Goal: Information Seeking & Learning: Learn about a topic

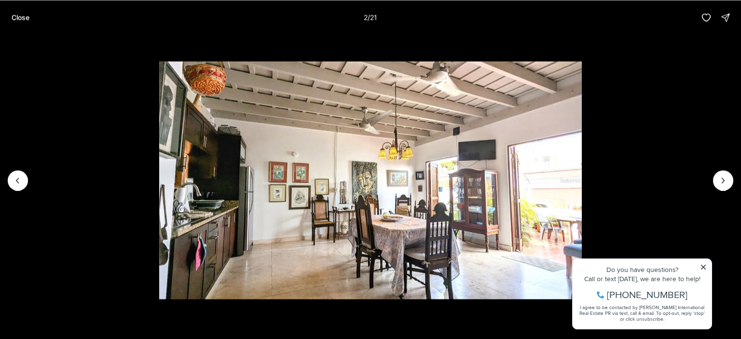
click at [735, 177] on li "2 of 21" at bounding box center [370, 180] width 741 height 291
click at [723, 180] on icon "Next slide" at bounding box center [724, 181] width 10 height 10
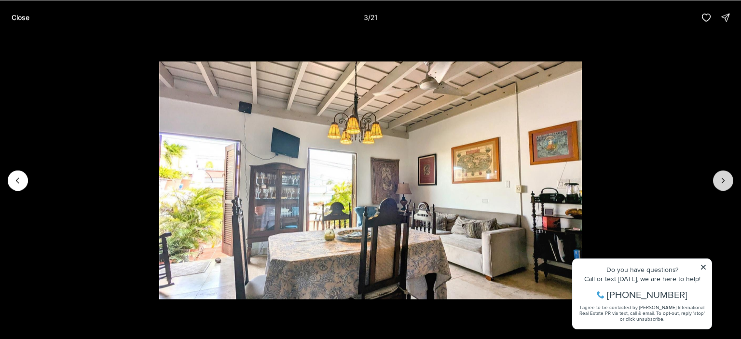
click at [723, 180] on icon "Next slide" at bounding box center [724, 181] width 10 height 10
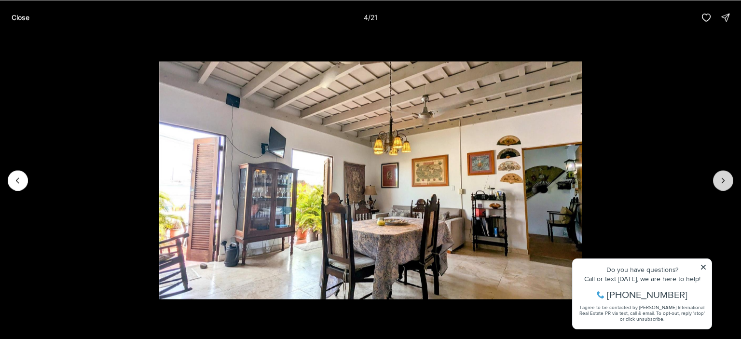
click at [723, 180] on icon "Next slide" at bounding box center [724, 181] width 10 height 10
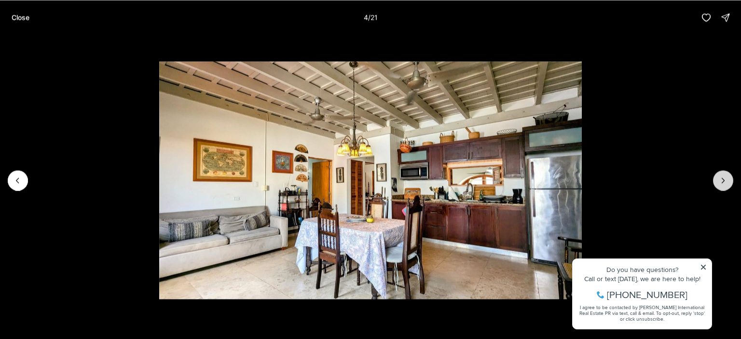
click at [723, 180] on icon "Next slide" at bounding box center [724, 181] width 10 height 10
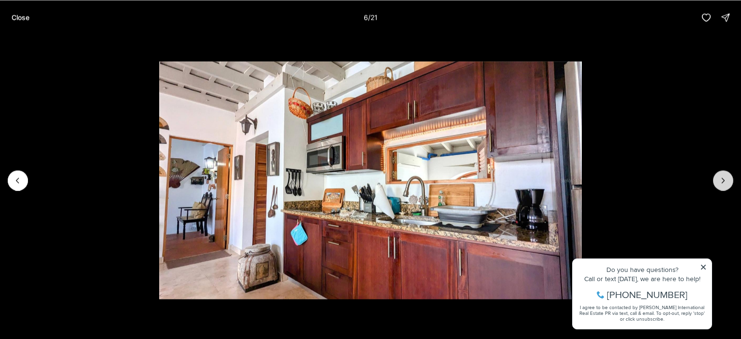
click at [723, 180] on icon "Next slide" at bounding box center [724, 181] width 10 height 10
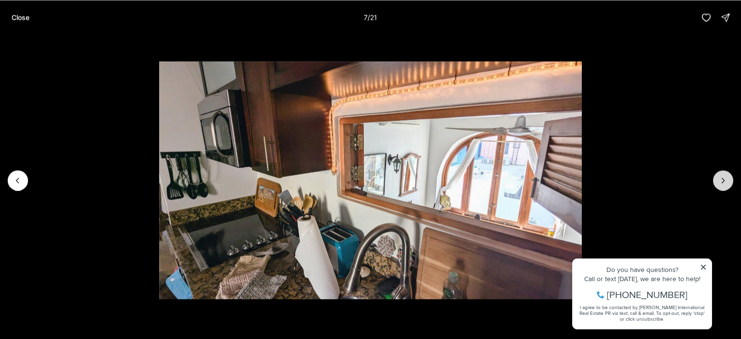
click at [723, 180] on icon "Next slide" at bounding box center [724, 181] width 10 height 10
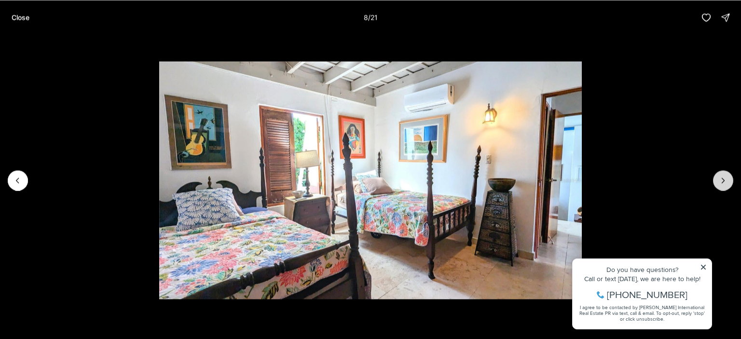
click at [723, 180] on icon "Next slide" at bounding box center [724, 181] width 10 height 10
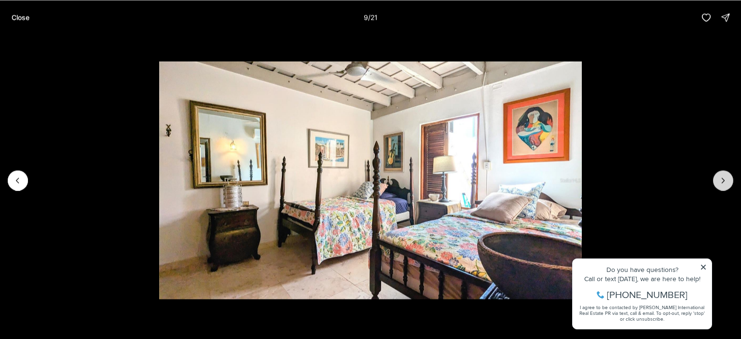
click at [723, 180] on icon "Next slide" at bounding box center [724, 181] width 10 height 10
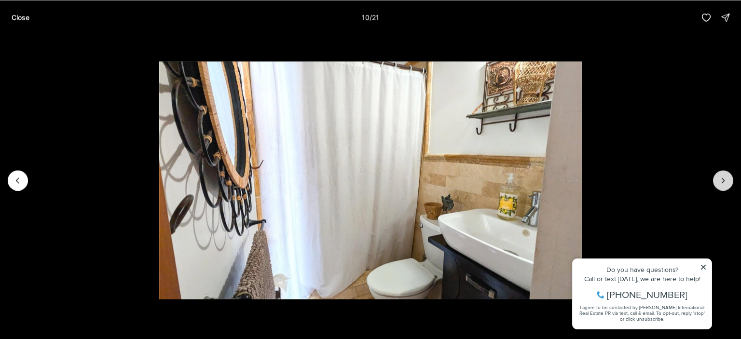
click at [723, 180] on icon "Next slide" at bounding box center [724, 181] width 10 height 10
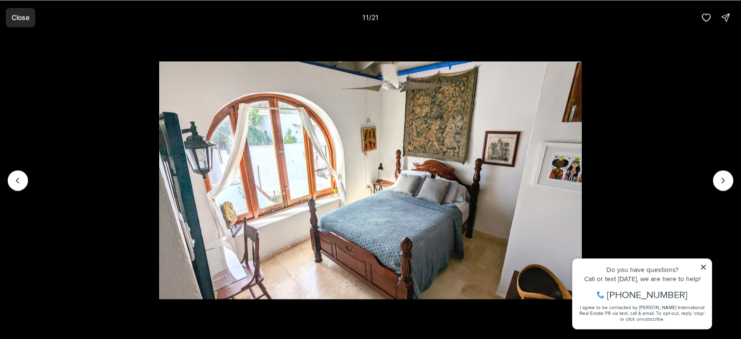
click at [19, 19] on p "Close" at bounding box center [21, 18] width 18 height 8
